Goal: Information Seeking & Learning: Find specific fact

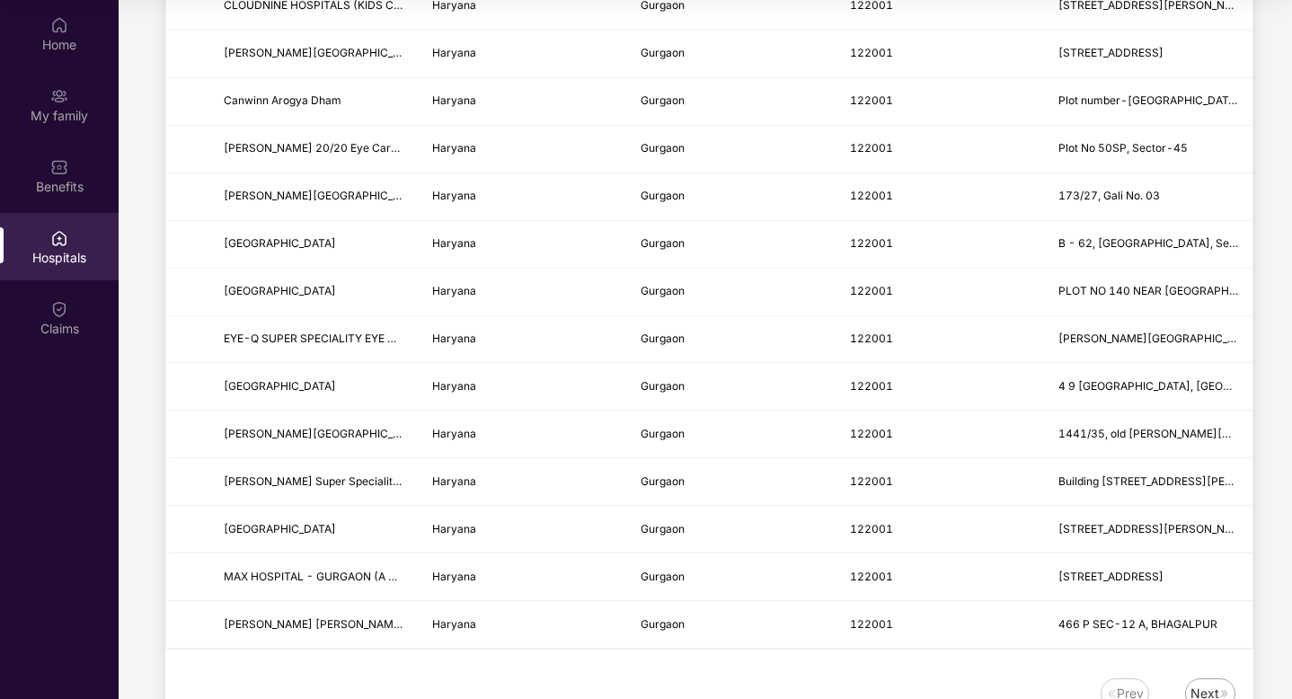
scroll to position [2071, 0]
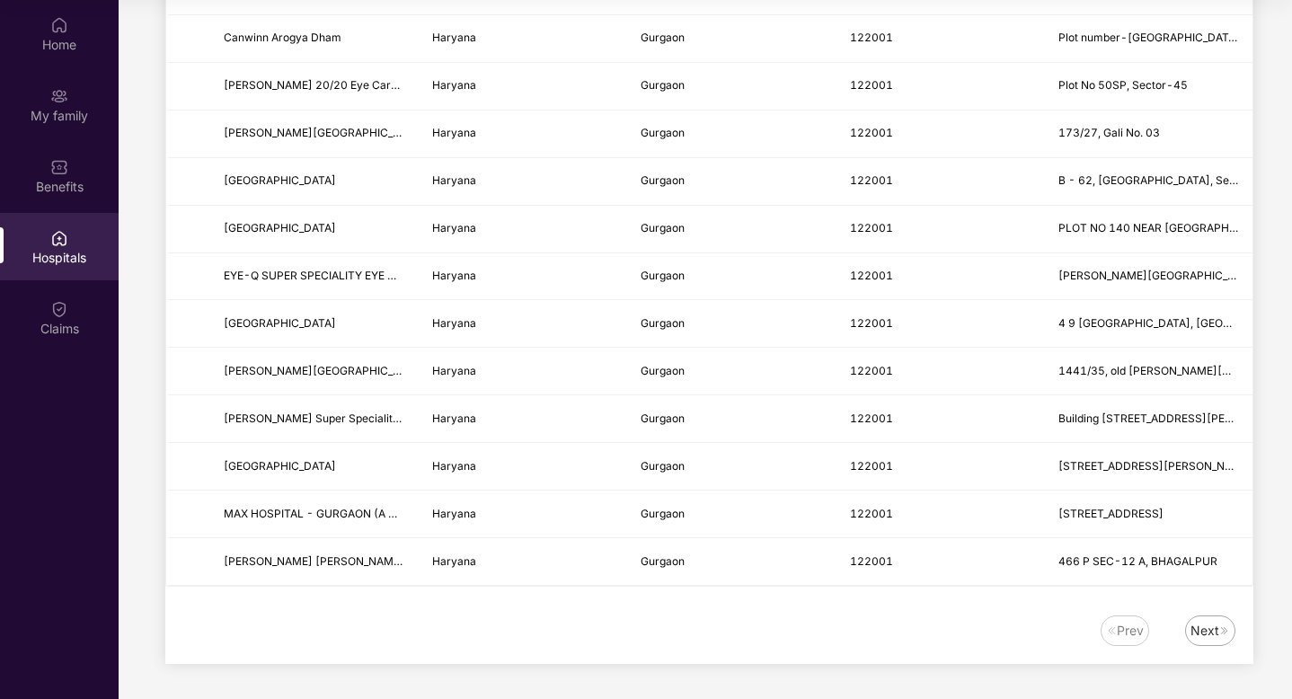
click at [1210, 629] on div "Next" at bounding box center [1204, 631] width 29 height 20
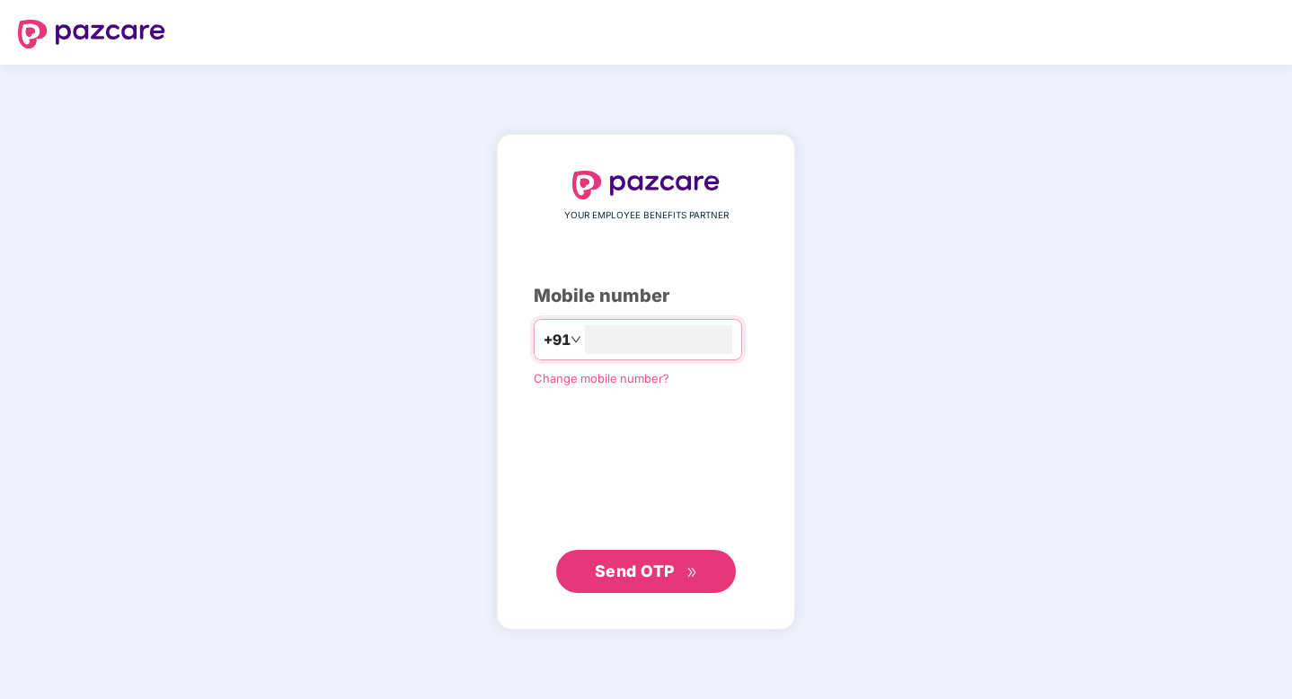
type input "**********"
click at [658, 564] on span "Send OTP" at bounding box center [635, 570] width 80 height 19
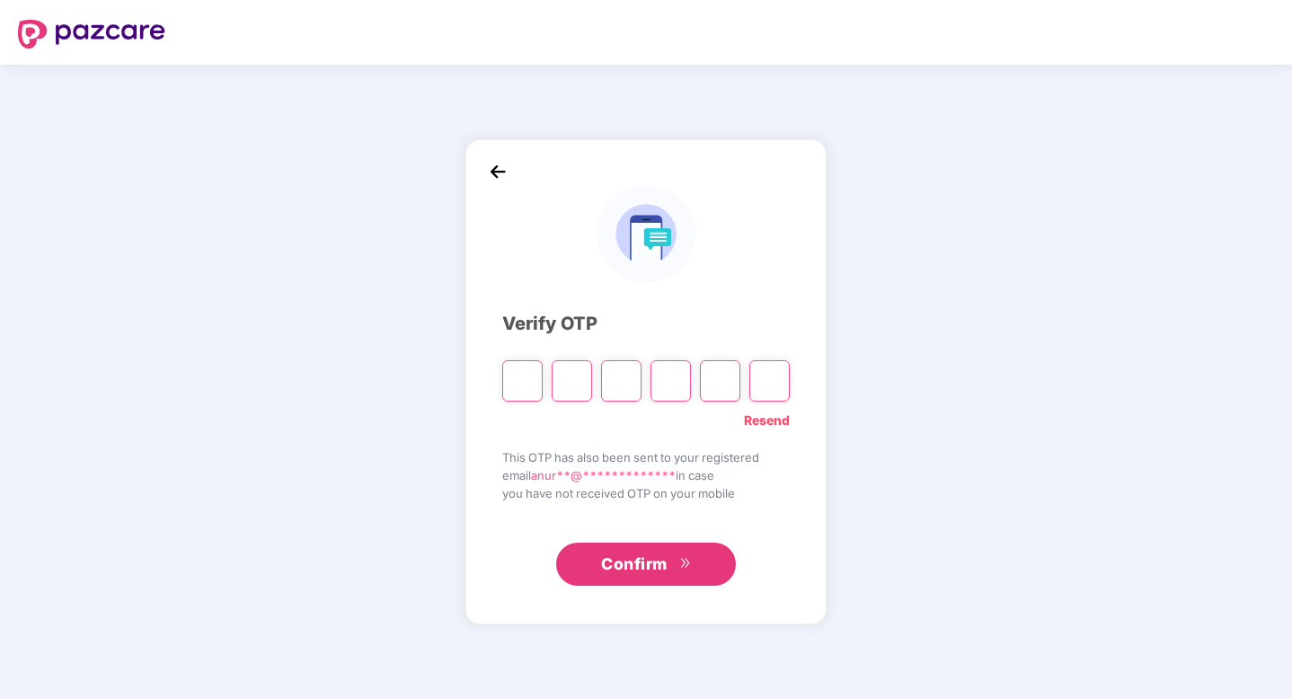
type input "*"
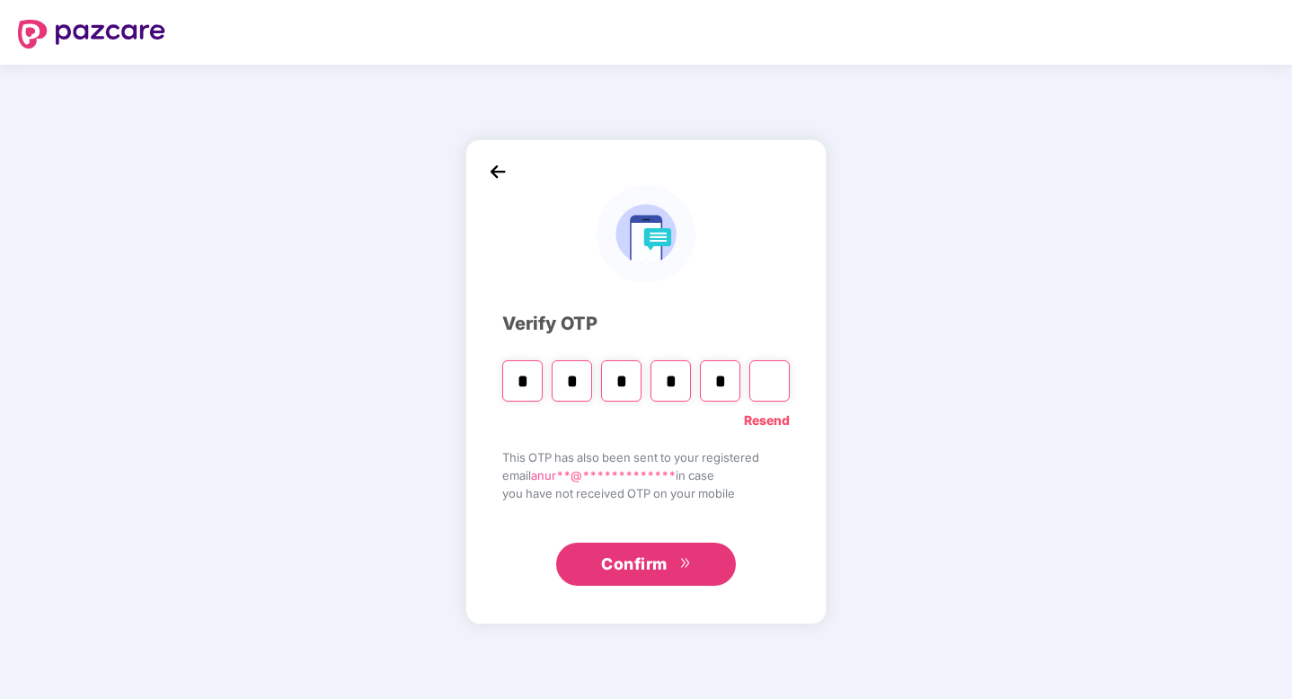
type input "*"
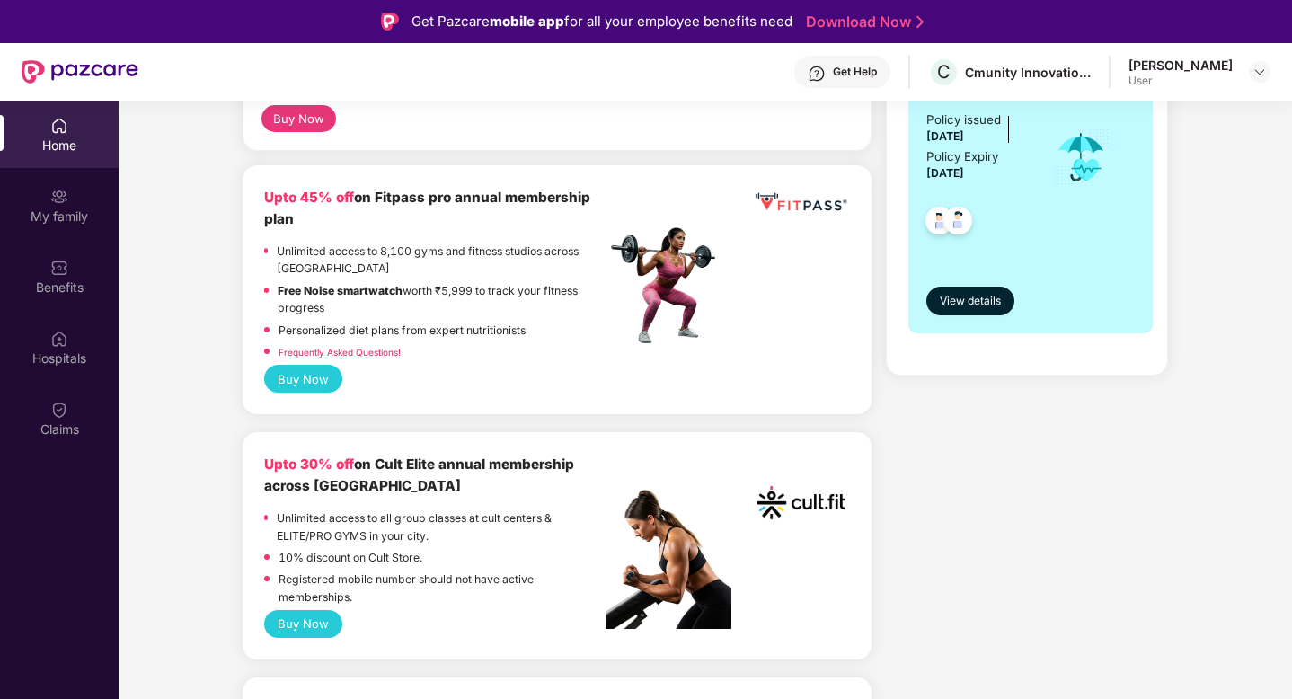
scroll to position [415, 0]
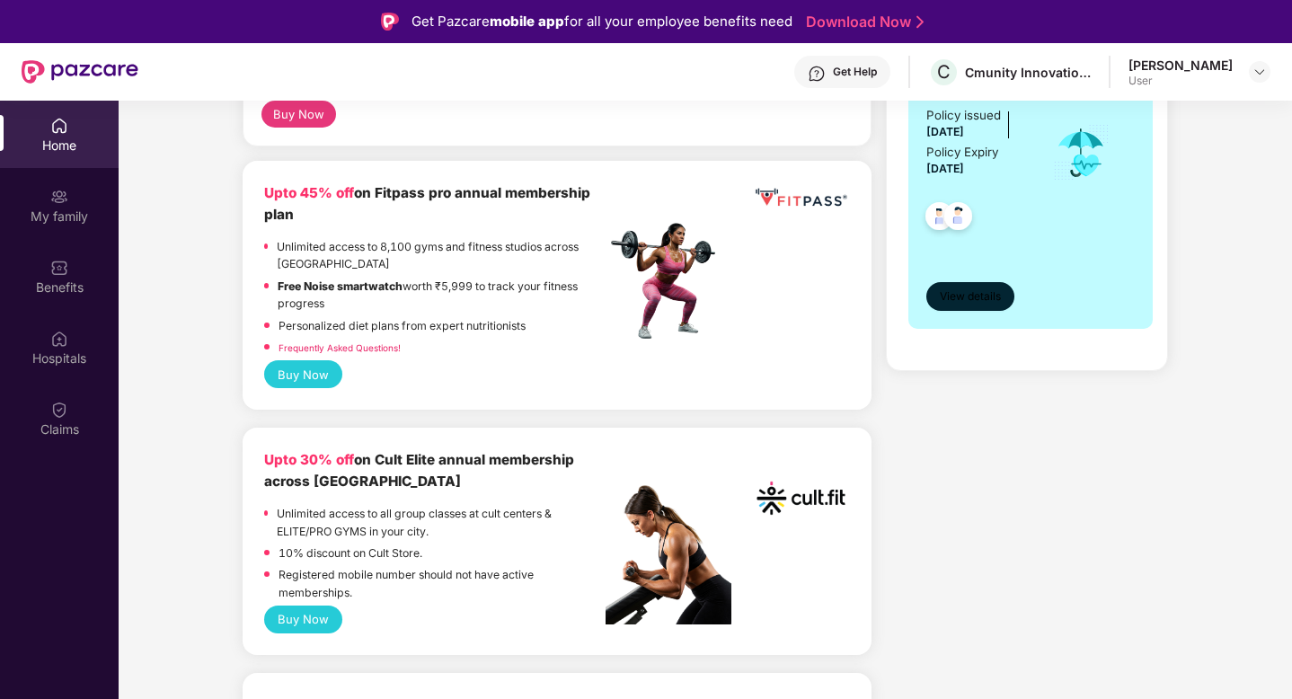
click at [975, 304] on span "View details" at bounding box center [970, 296] width 61 height 17
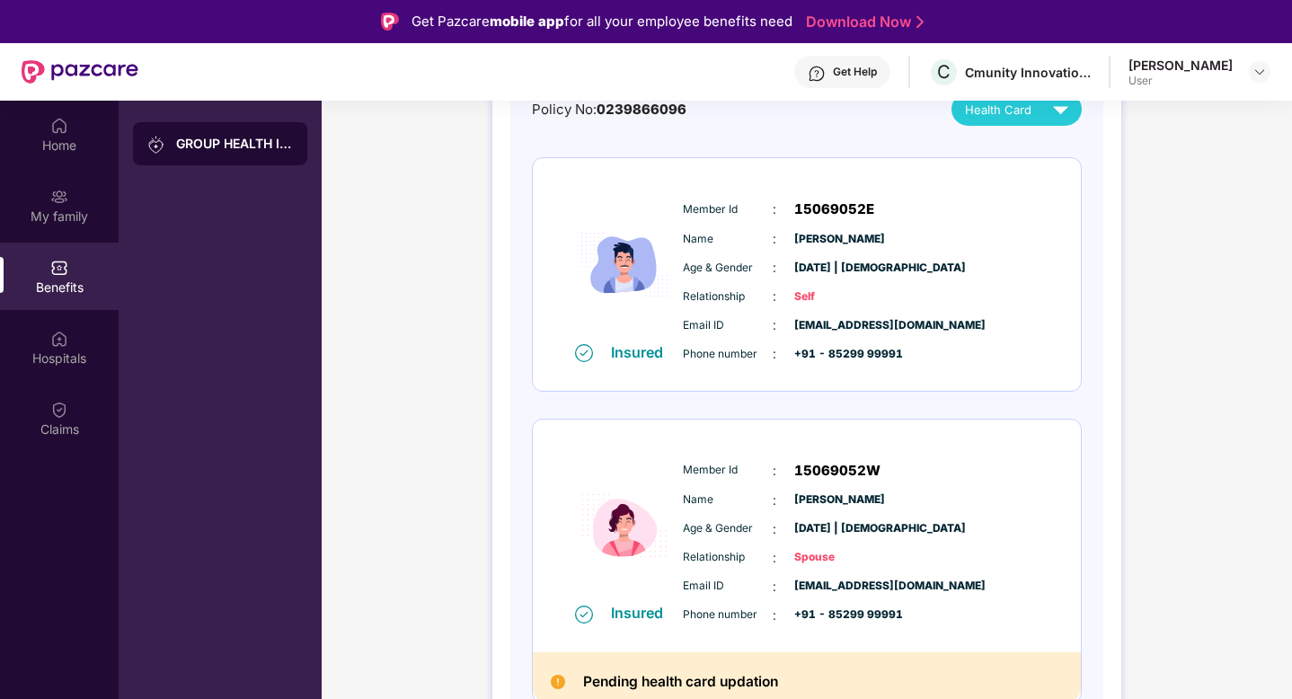
scroll to position [222, 0]
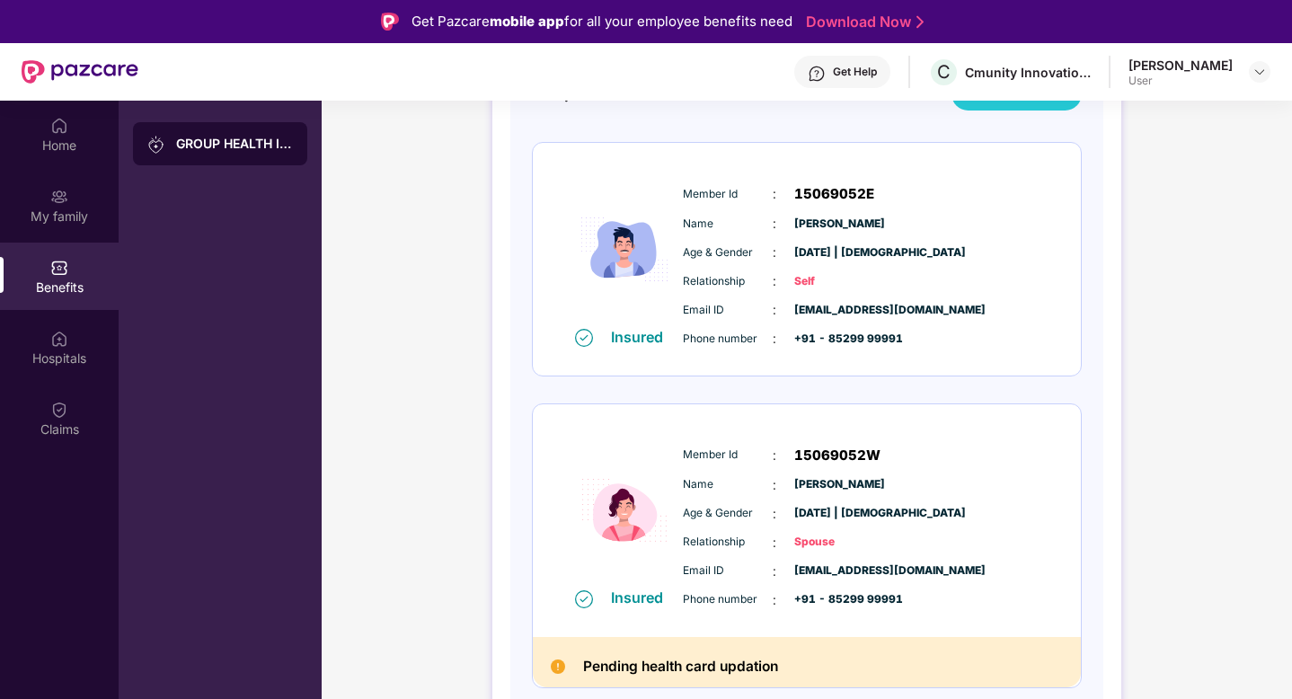
click at [210, 140] on div "GROUP HEALTH INSURANCE" at bounding box center [234, 144] width 117 height 18
click at [40, 422] on div "Claims" at bounding box center [59, 429] width 119 height 18
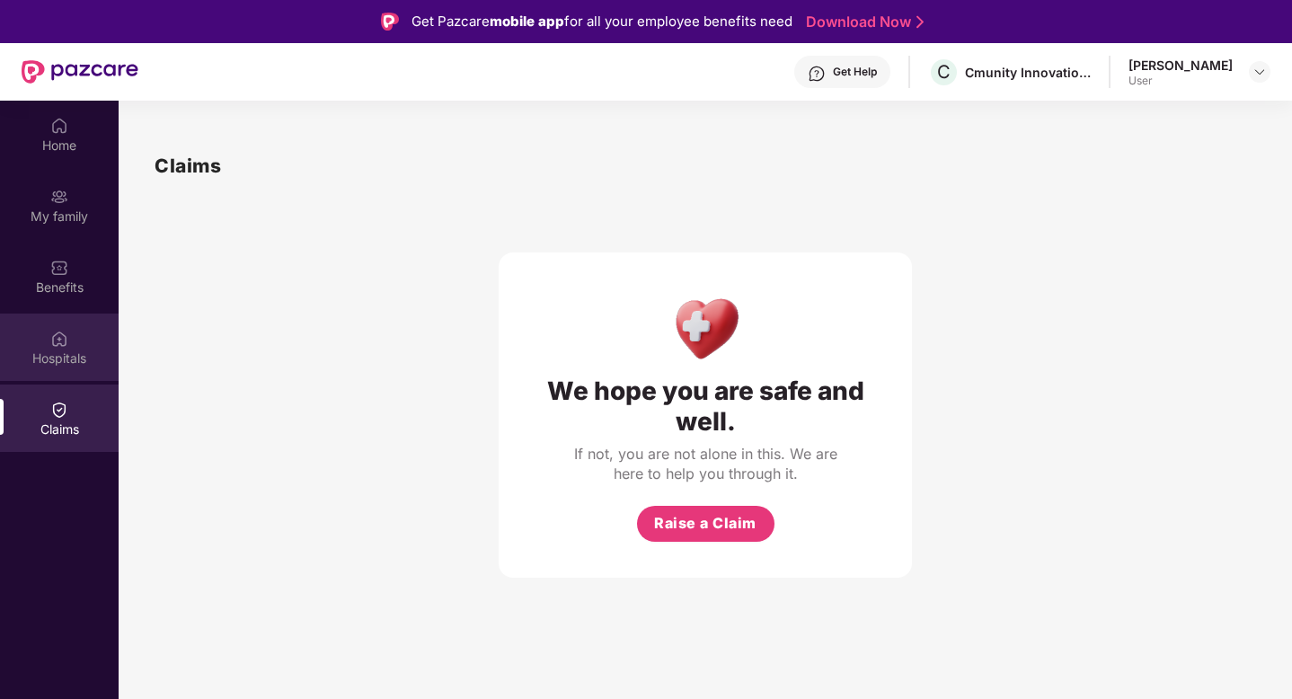
click at [62, 349] on div "Hospitals" at bounding box center [59, 358] width 119 height 18
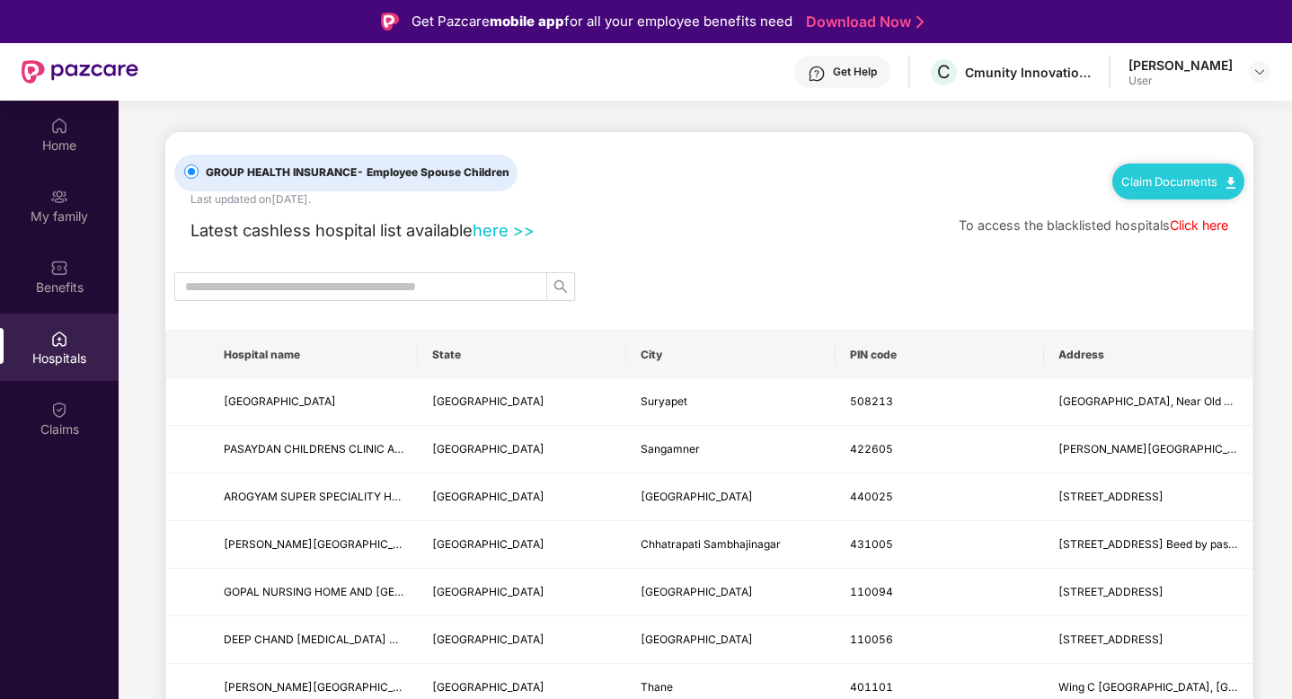
click at [509, 231] on link "here >>" at bounding box center [504, 230] width 62 height 20
click at [345, 286] on input "text" at bounding box center [353, 287] width 337 height 20
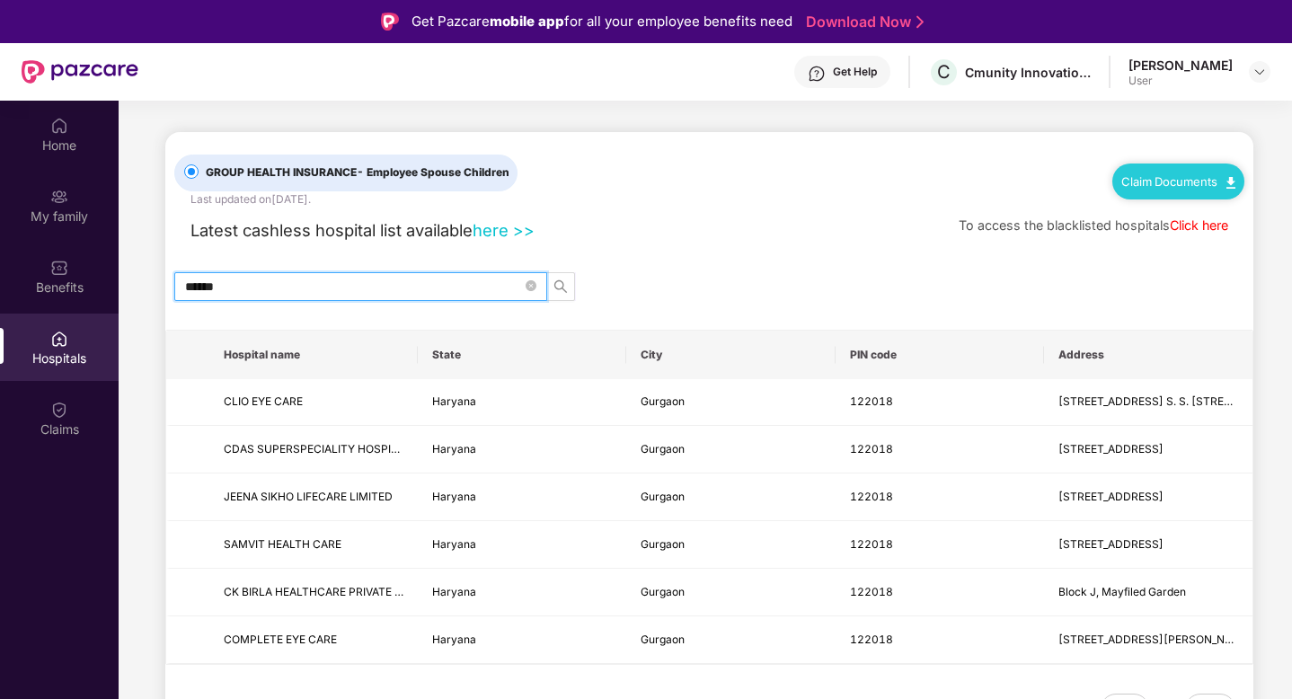
type input "******"
